Goal: Obtain resource: Download file/media

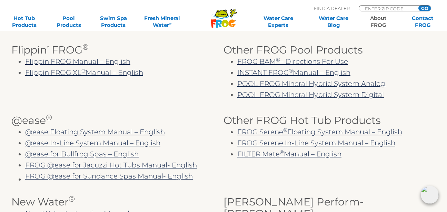
scroll to position [276, 0]
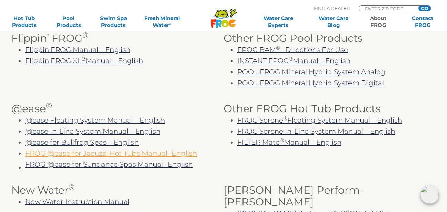
click at [92, 157] on link "FROG @ease for Jacuzzi Hot Tubs Manual- English" at bounding box center [111, 153] width 172 height 8
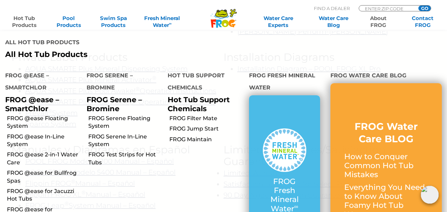
scroll to position [448, 0]
click at [142, 37] on h4 "All Hot Tub Products" at bounding box center [111, 43] width 213 height 14
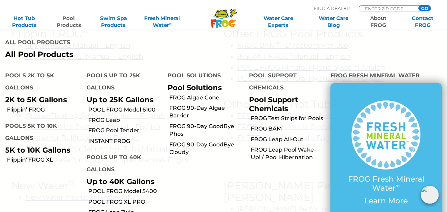
scroll to position [276, 0]
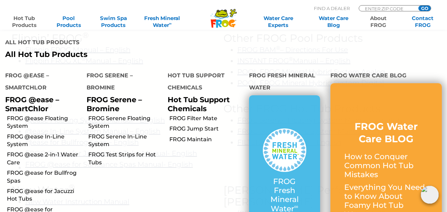
click at [26, 20] on link "Hot Tub Products" at bounding box center [24, 22] width 34 height 14
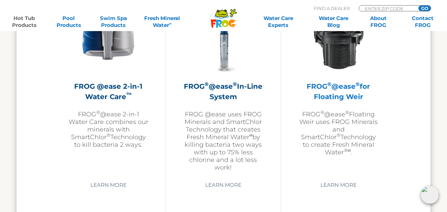
scroll to position [1051, 0]
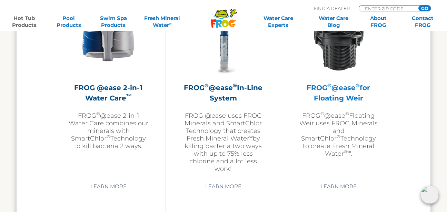
click at [339, 80] on div "FROG ® @ease ® for Floating Weir FROG ® @ease ® Floating Weir uses FROG Mineral…" at bounding box center [338, 77] width 80 height 162
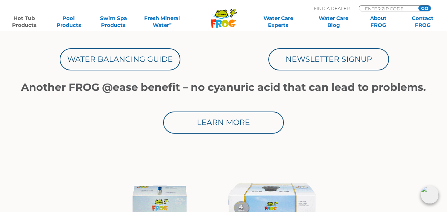
scroll to position [379, 0]
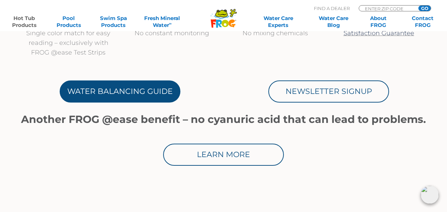
click at [129, 89] on link "Water Balancing Guide" at bounding box center [120, 91] width 121 height 22
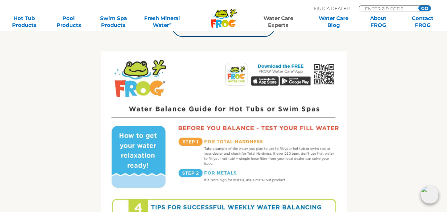
scroll to position [276, 0]
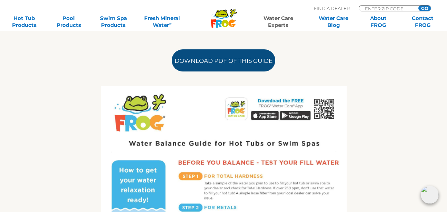
click at [215, 67] on link "Download PDF of this Guide" at bounding box center [223, 60] width 103 height 22
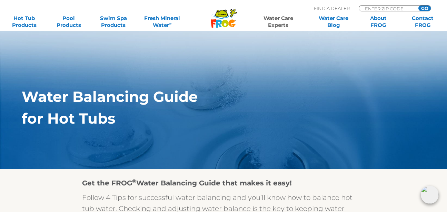
scroll to position [0, 0]
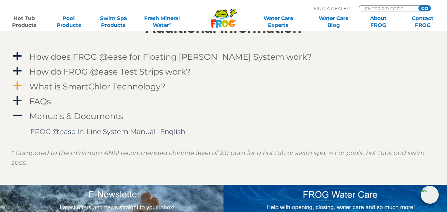
scroll to position [724, 0]
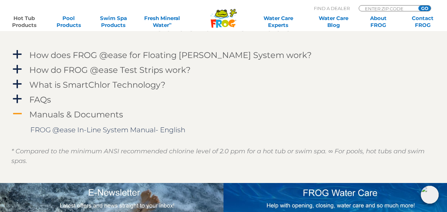
click at [52, 115] on h4 "Manuals & Documents" at bounding box center [76, 114] width 94 height 9
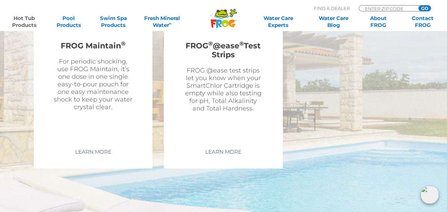
scroll to position [1507, 0]
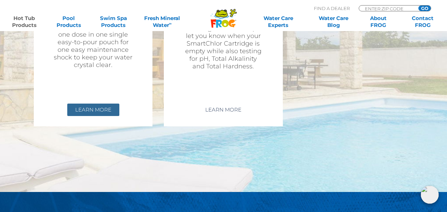
click at [88, 109] on link "Learn More" at bounding box center [93, 109] width 52 height 12
